Goal: Task Accomplishment & Management: Complete application form

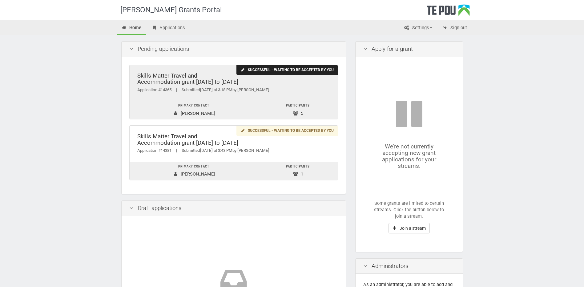
click at [285, 69] on div "Successful - waiting to be accepted by you" at bounding box center [287, 70] width 101 height 10
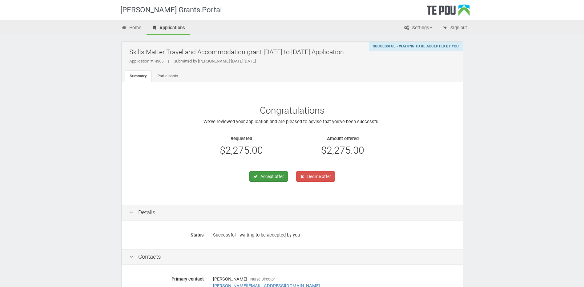
click at [268, 176] on button "Accept offer" at bounding box center [269, 176] width 39 height 10
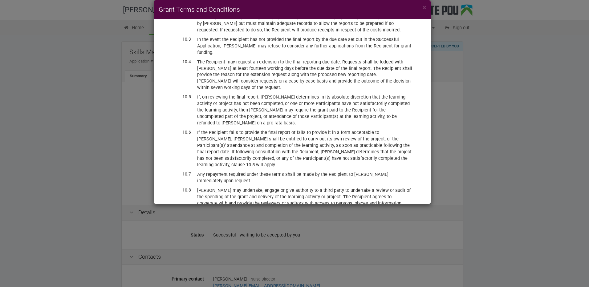
scroll to position [1550, 0]
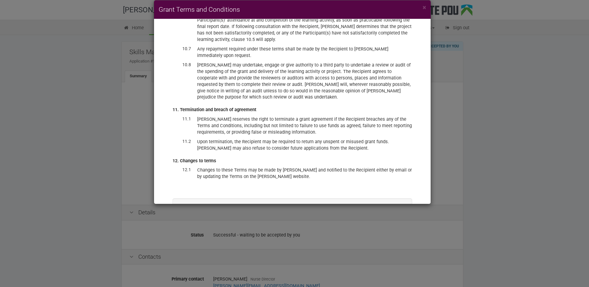
click at [190, 217] on label "I have read and accept these terms and conditions, and accept the offer of fund…" at bounding box center [292, 223] width 208 height 13
click at [188, 217] on input "I have read and accept these terms and conditions, and accept the offer of fund…" at bounding box center [188, 217] width 0 height 0
checkbox input "true"
click at [381, 236] on button "Accept offer" at bounding box center [384, 241] width 37 height 10
